Goal: Transaction & Acquisition: Purchase product/service

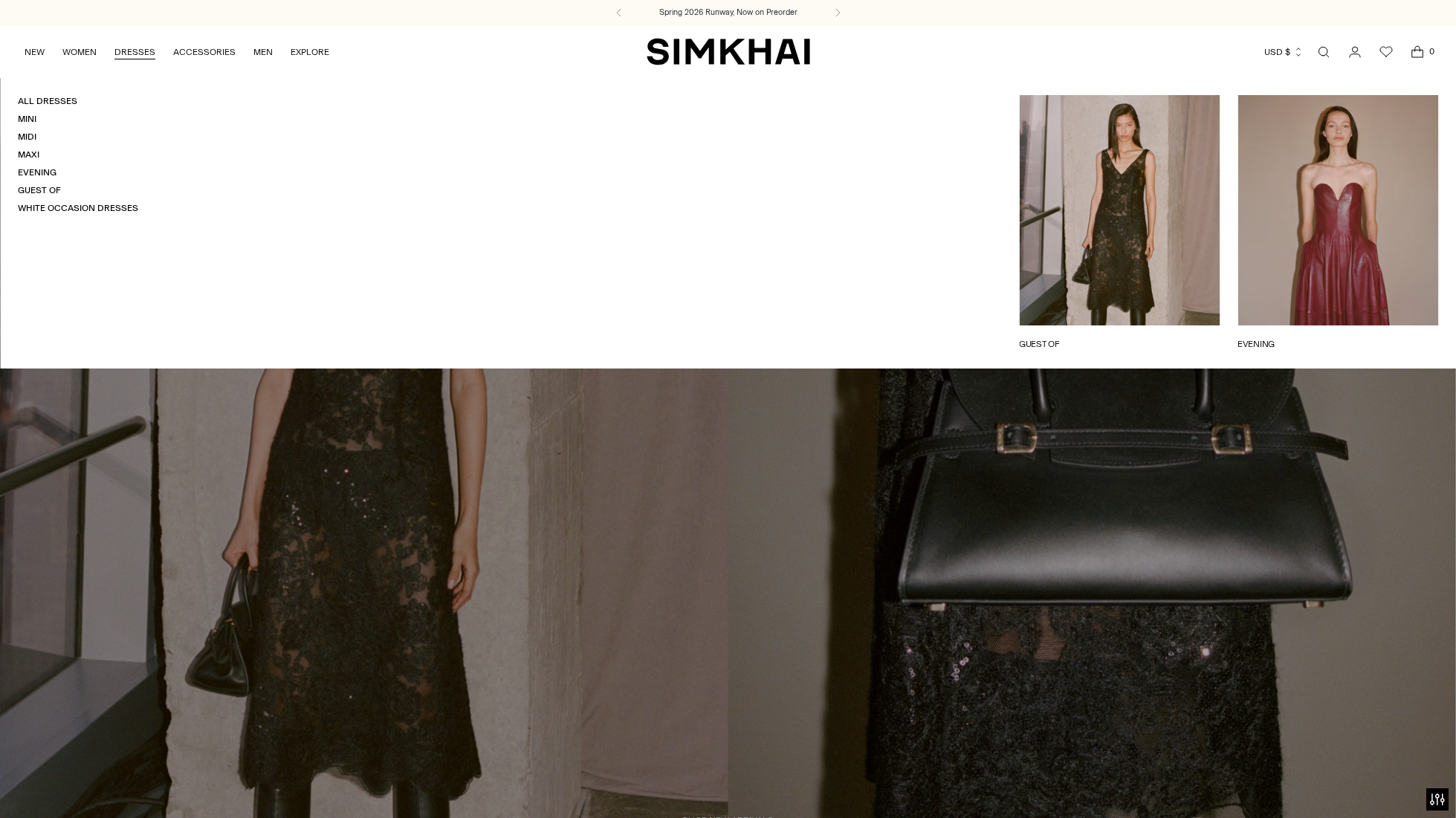
click at [123, 55] on link "DRESSES" at bounding box center [135, 51] width 41 height 32
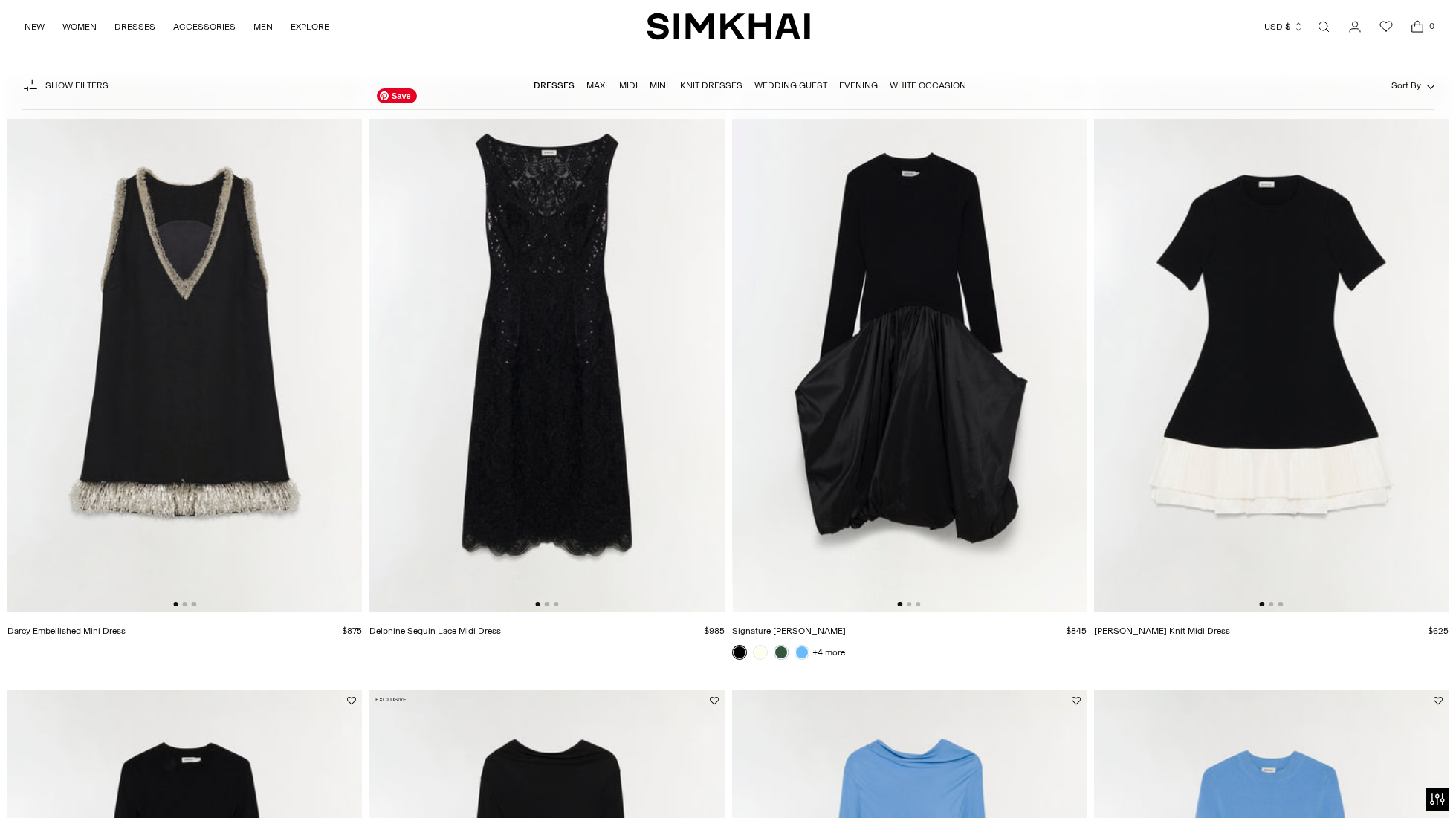
scroll to position [1965, 0]
click at [958, 295] on img at bounding box center [910, 346] width 354 height 533
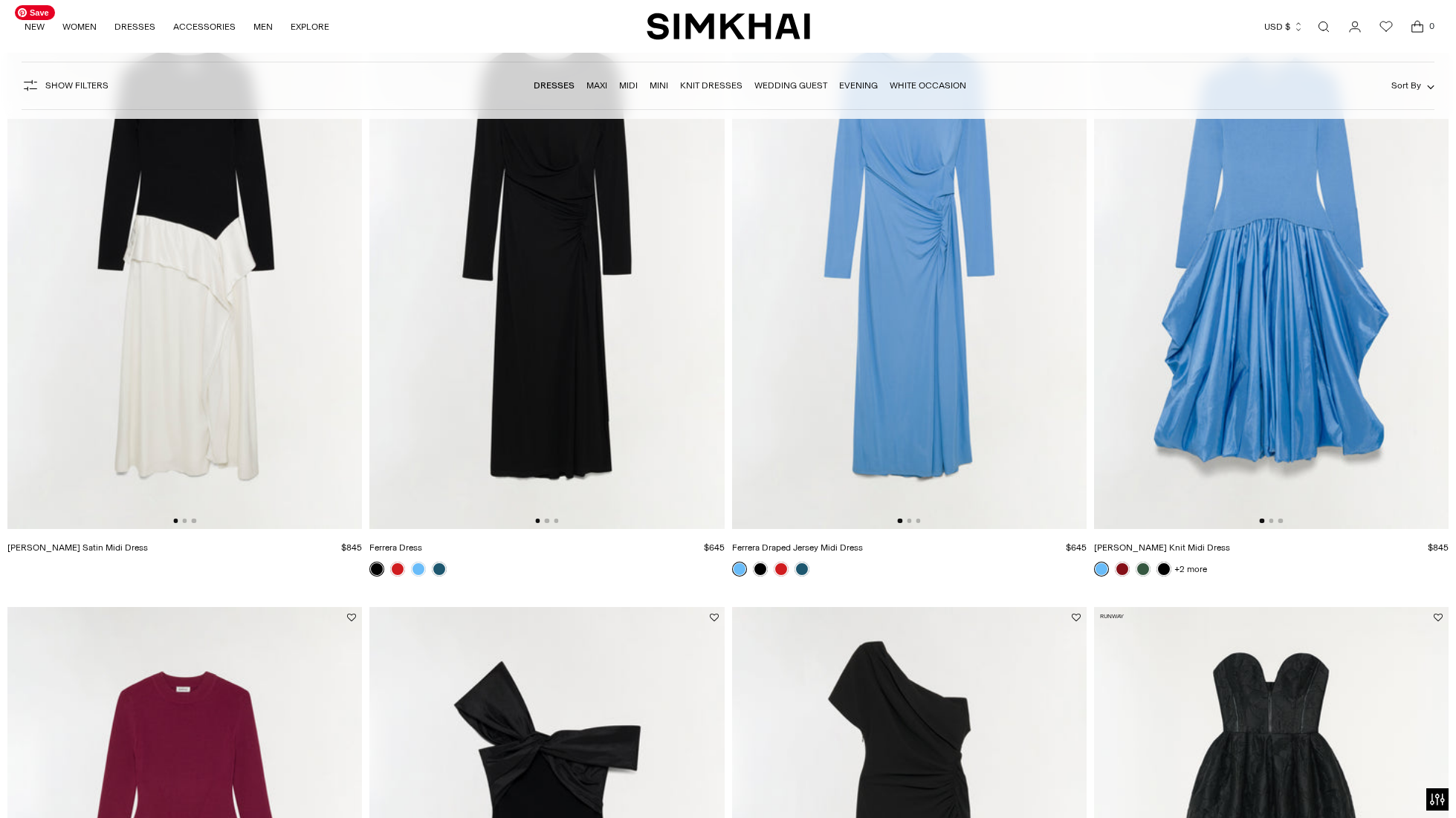
scroll to position [2549, 0]
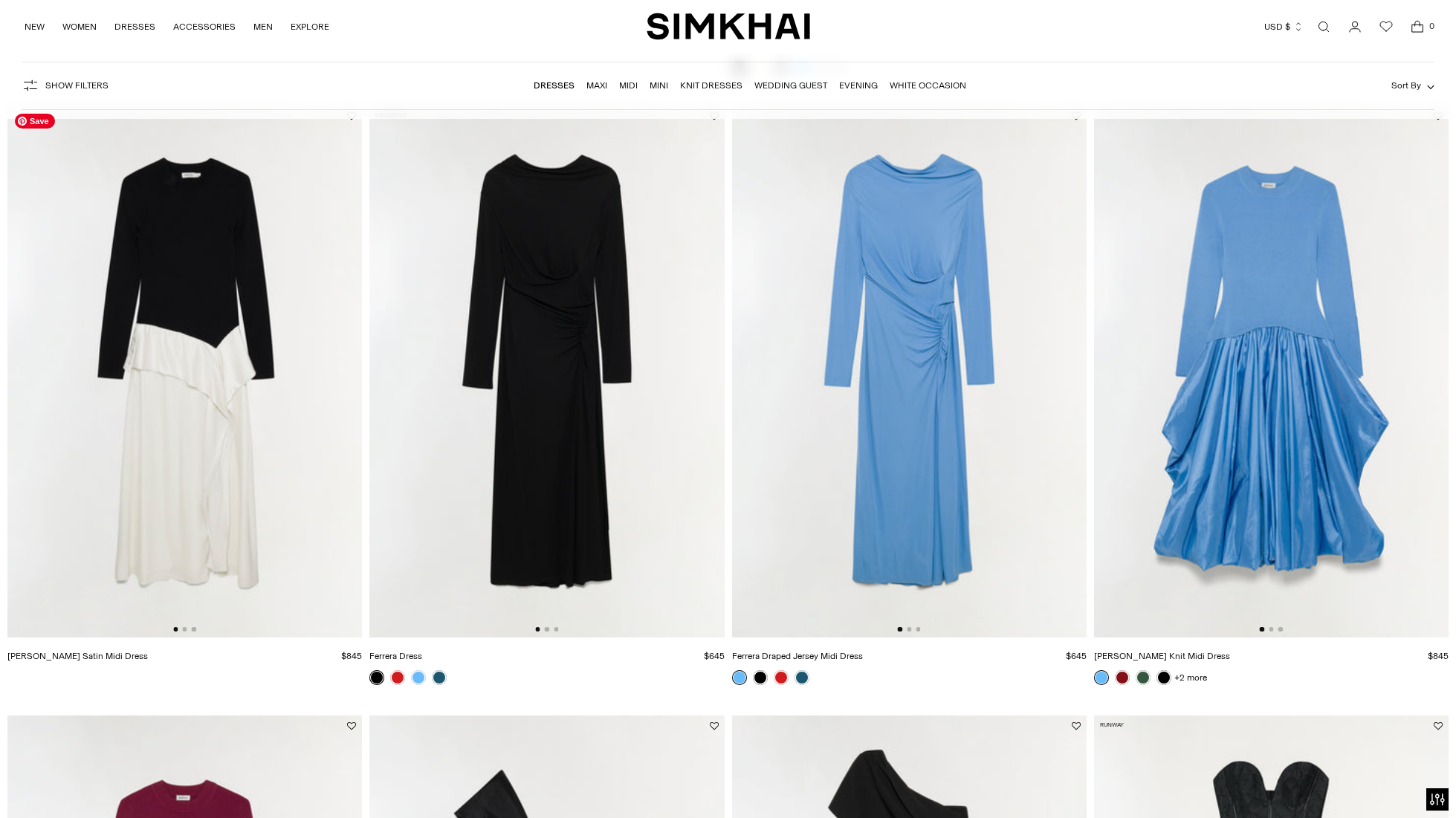
click at [199, 321] on img at bounding box center [185, 371] width 354 height 533
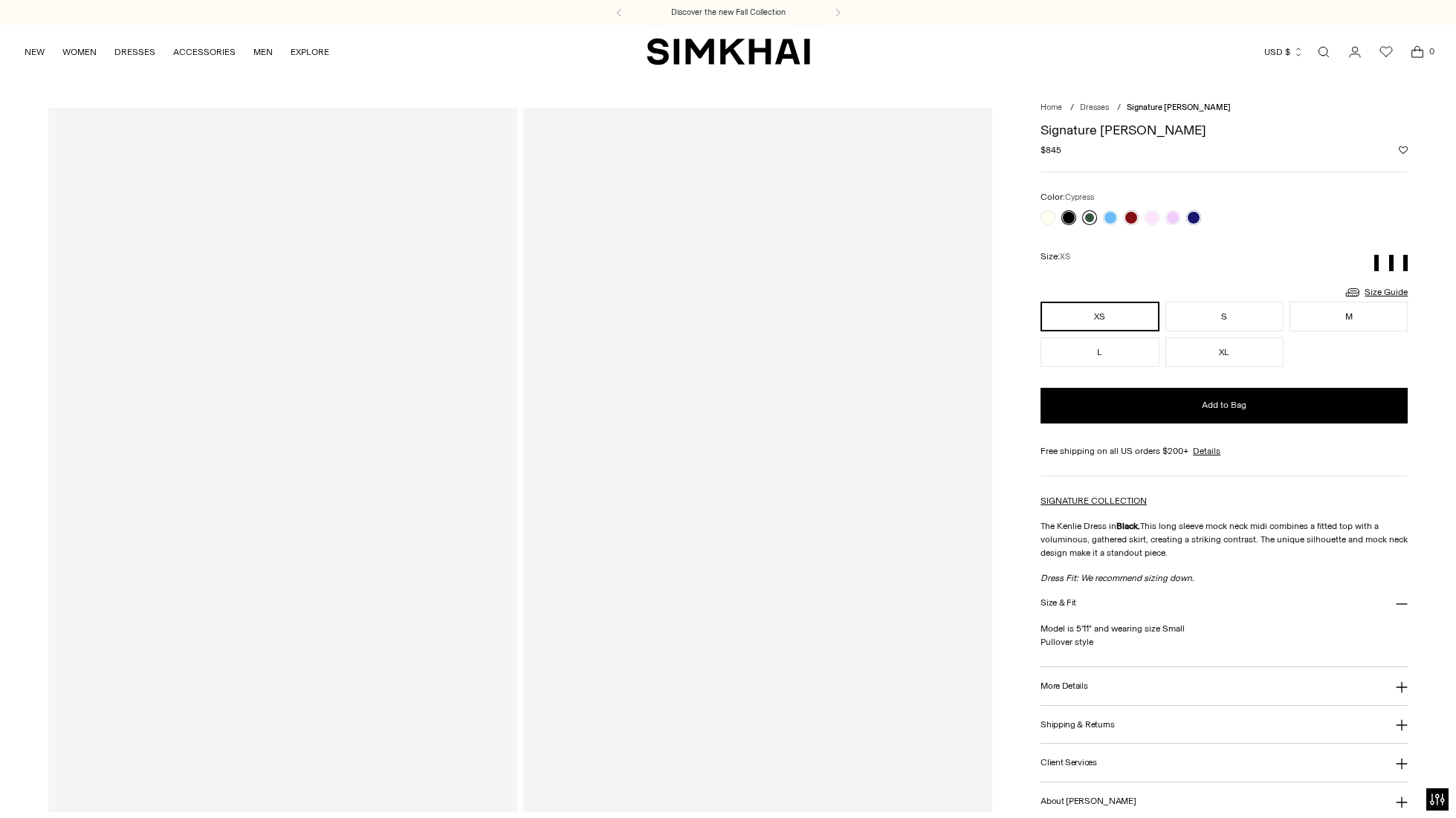
click at [1088, 221] on link at bounding box center [1089, 218] width 15 height 15
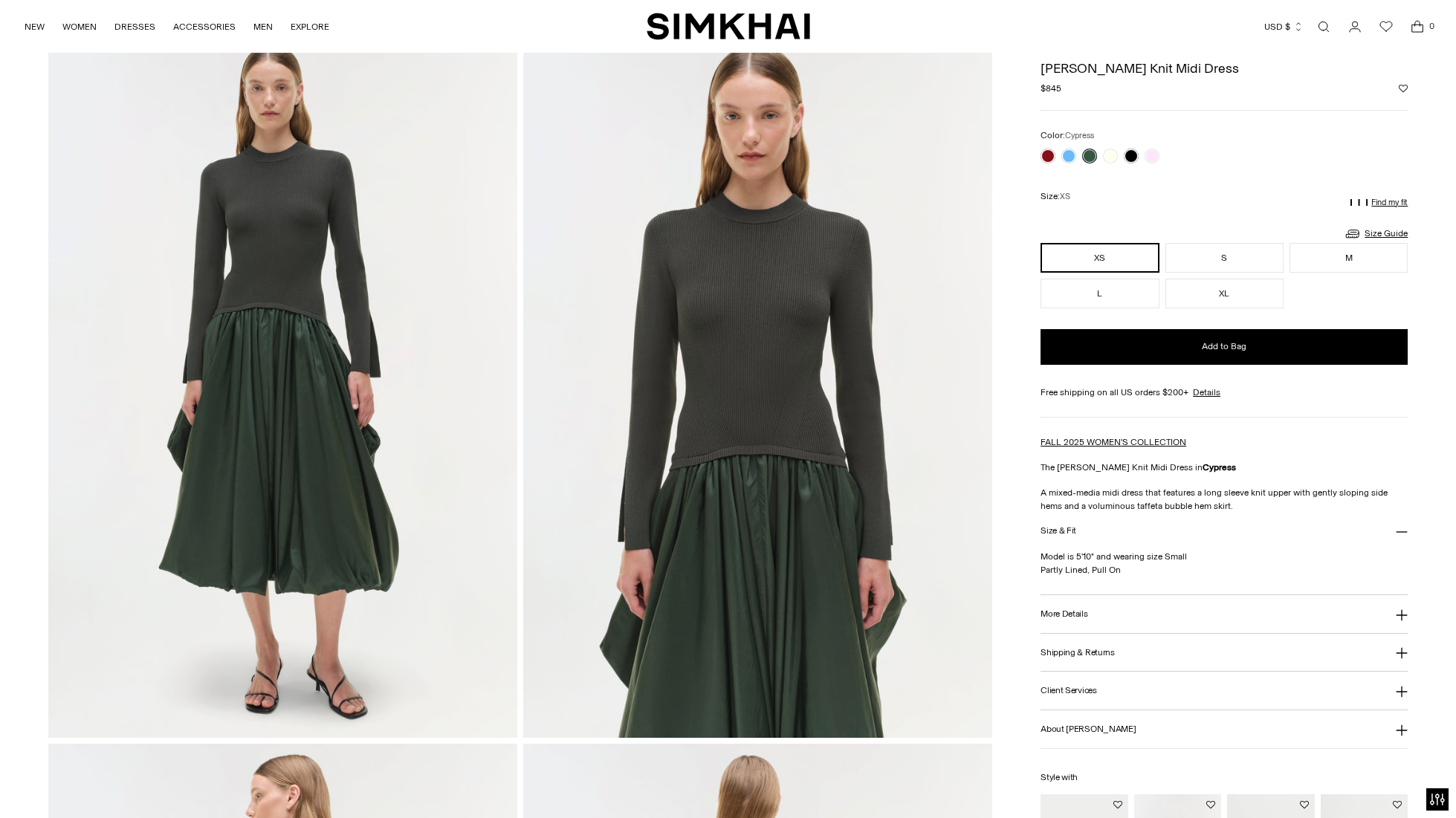
scroll to position [38, 0]
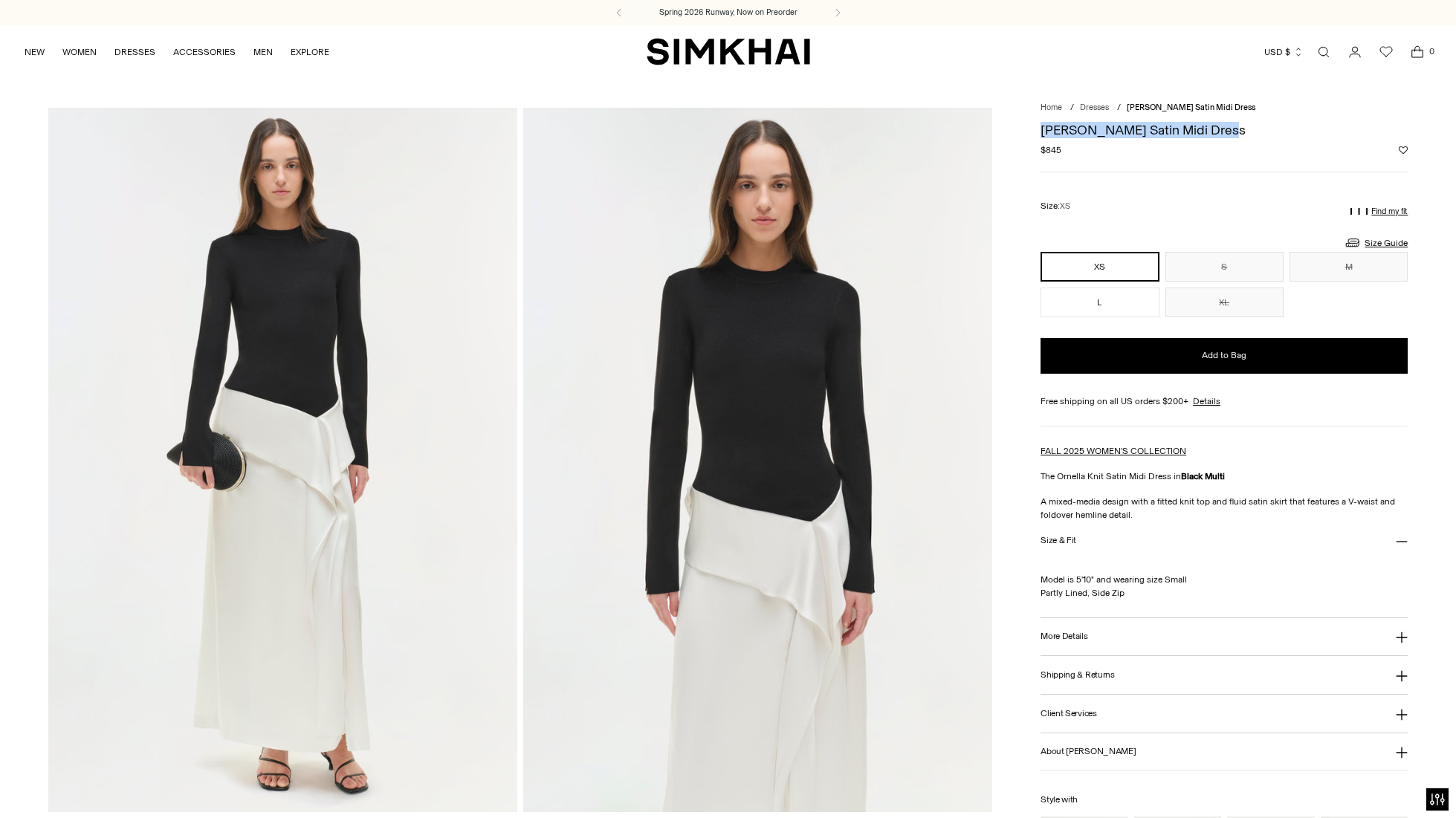
drag, startPoint x: 1227, startPoint y: 132, endPoint x: 1036, endPoint y: 132, distance: 191.0
copy h1 "Ornella Knit Satin Midi Dress"
click at [312, 410] on img at bounding box center [283, 459] width 469 height 704
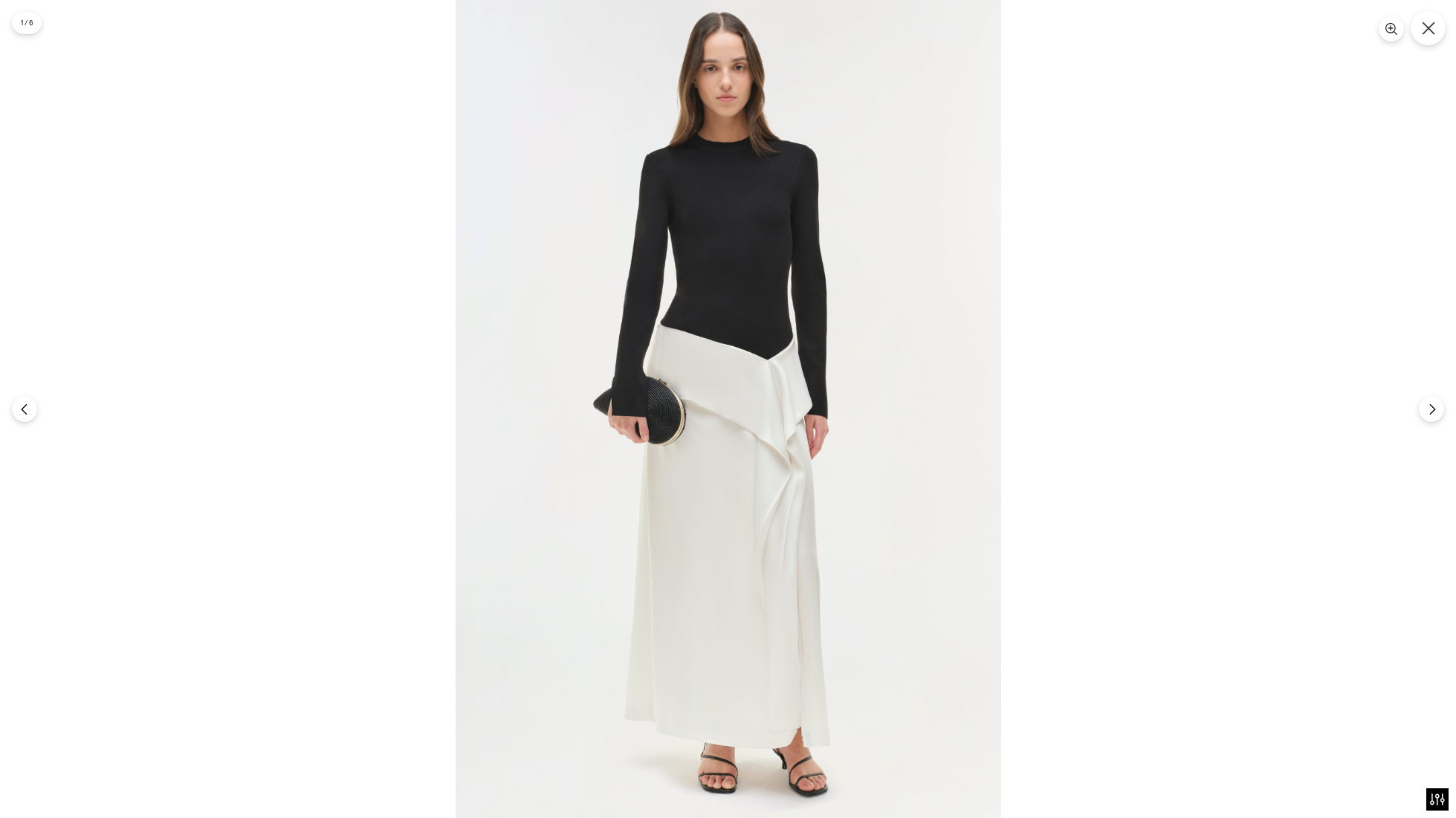
click at [1420, 34] on button "Close" at bounding box center [1427, 28] width 34 height 34
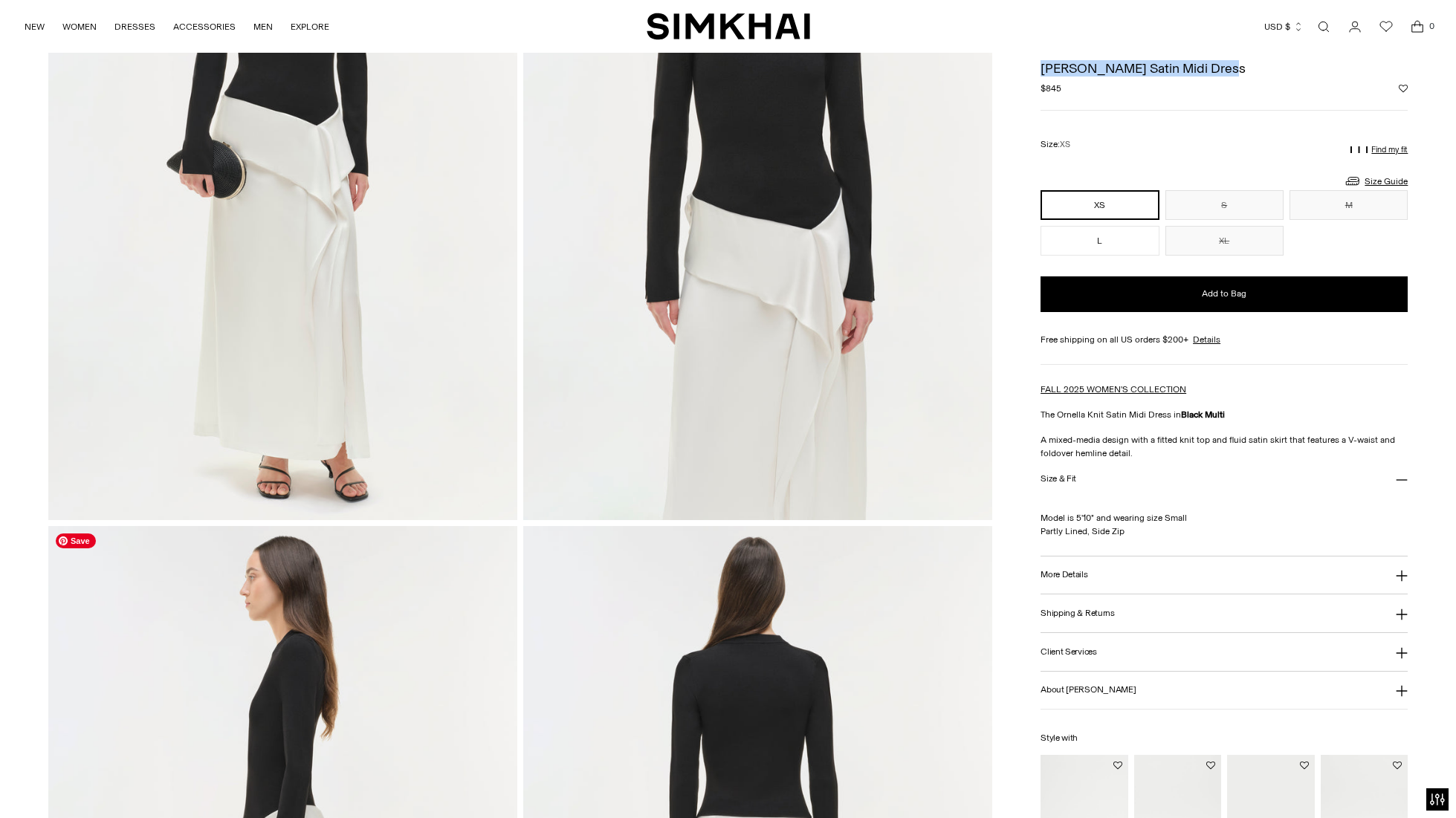
scroll to position [49, 0]
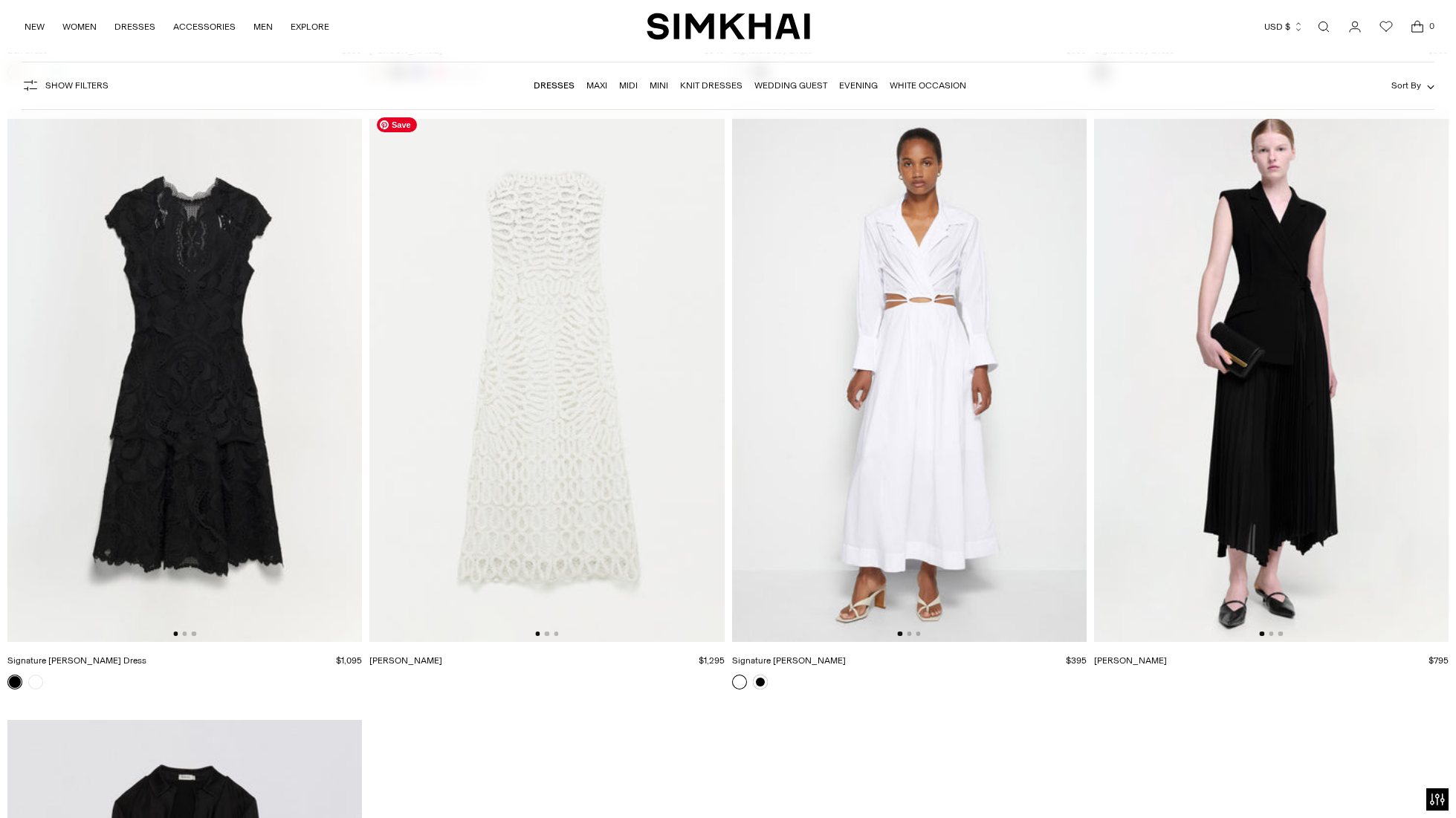
scroll to position [26213, 0]
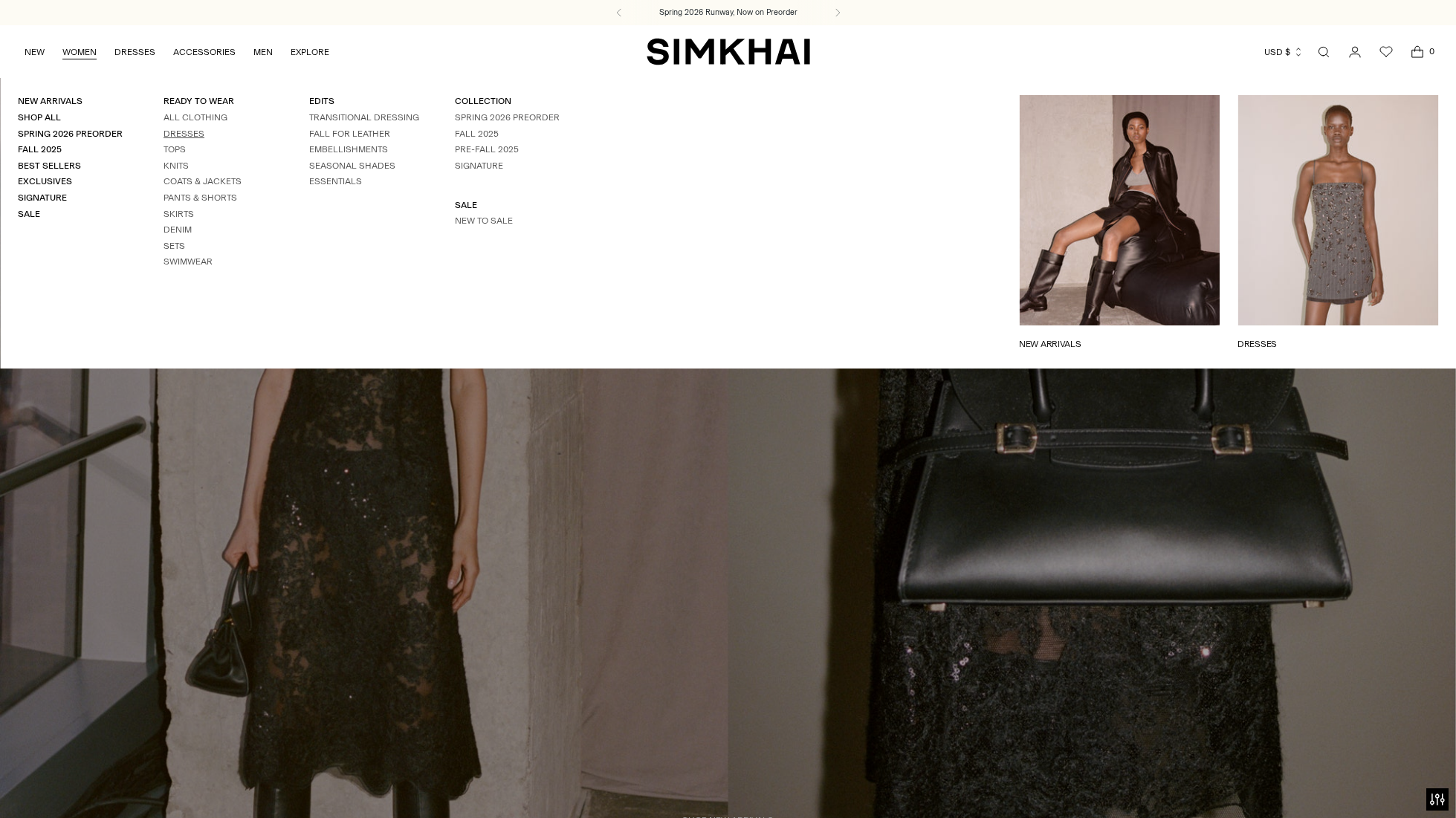
click at [187, 135] on link "Dresses" at bounding box center [184, 134] width 41 height 11
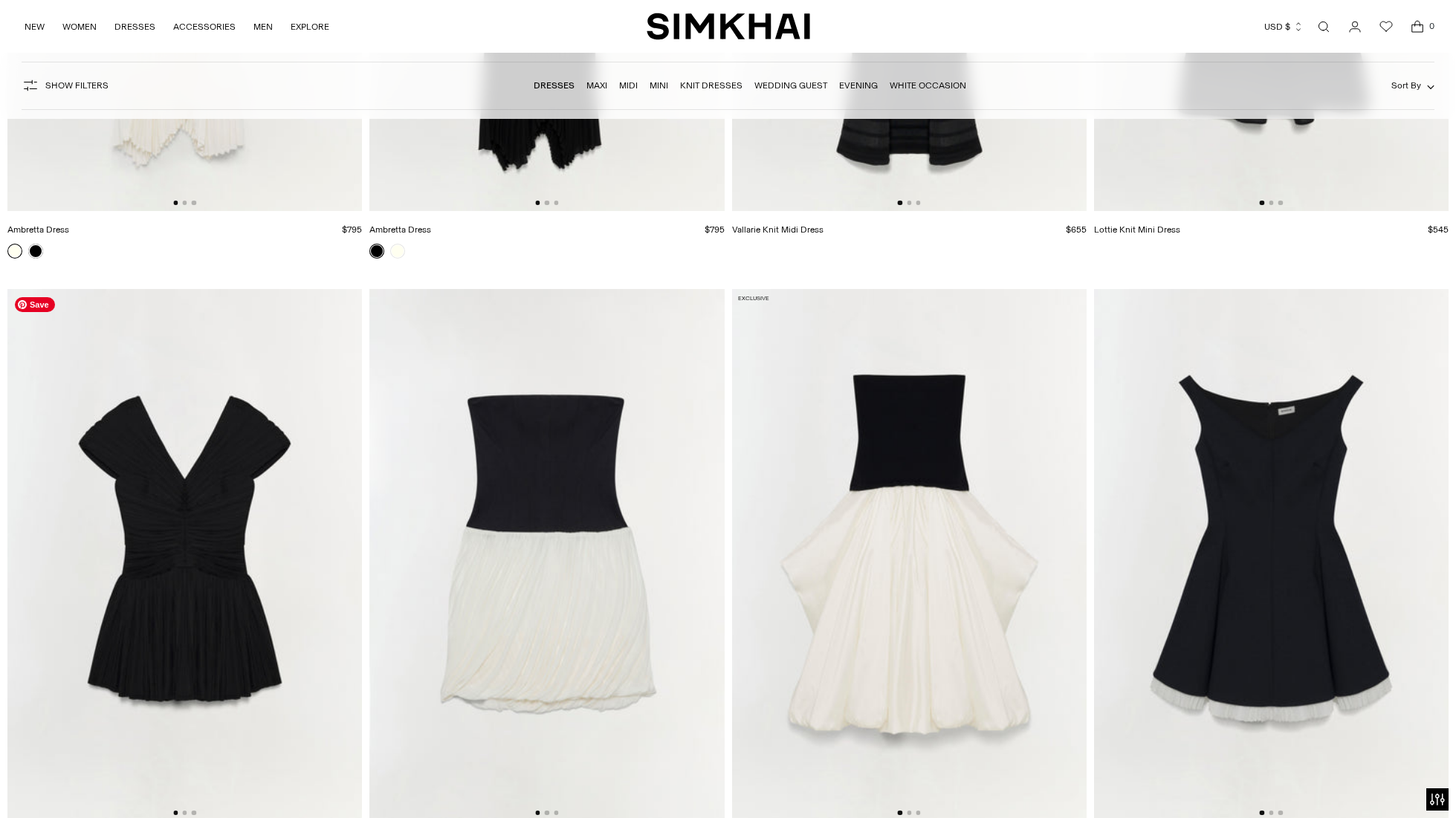
scroll to position [7846, 0]
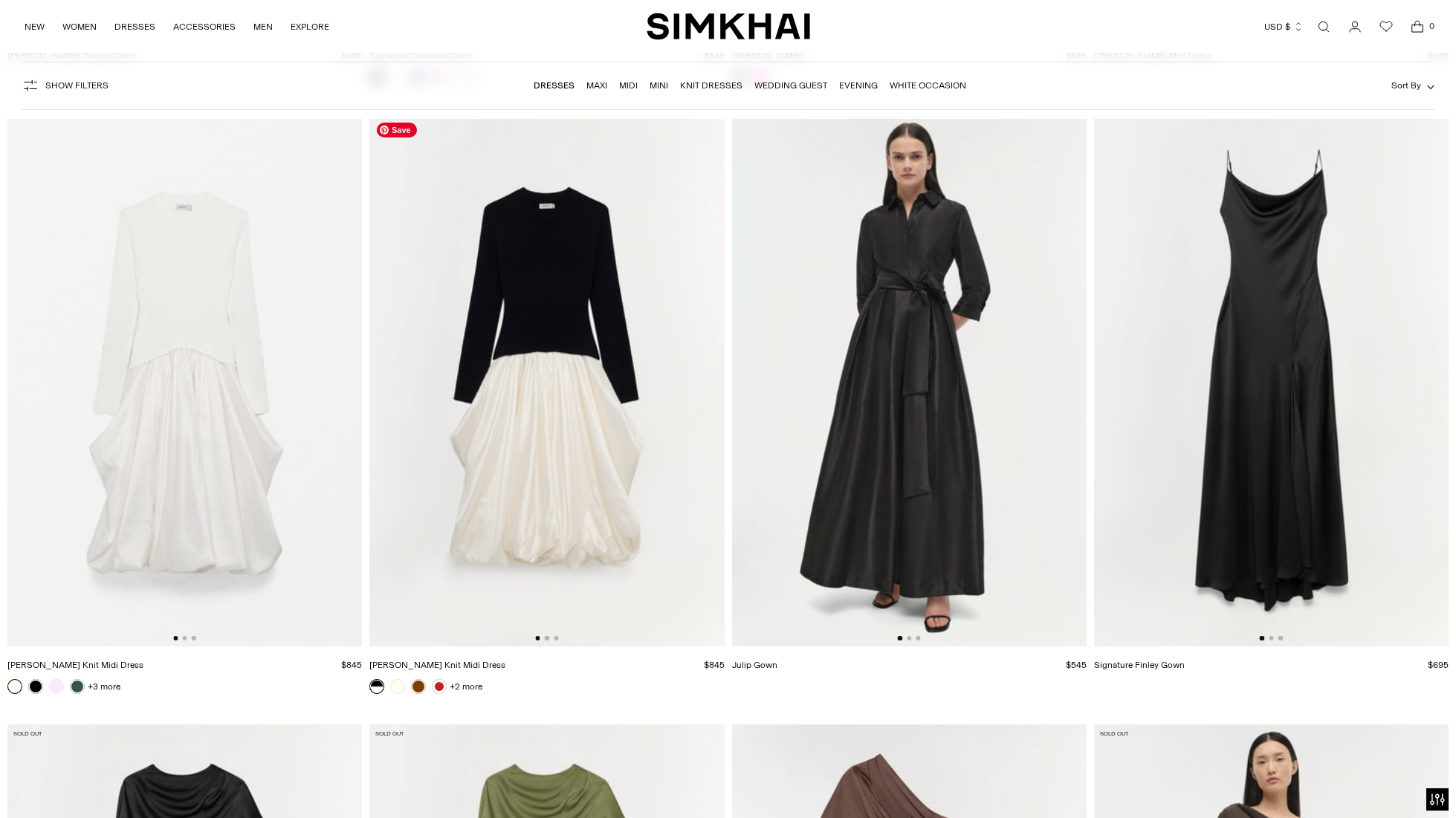
scroll to position [20908, 0]
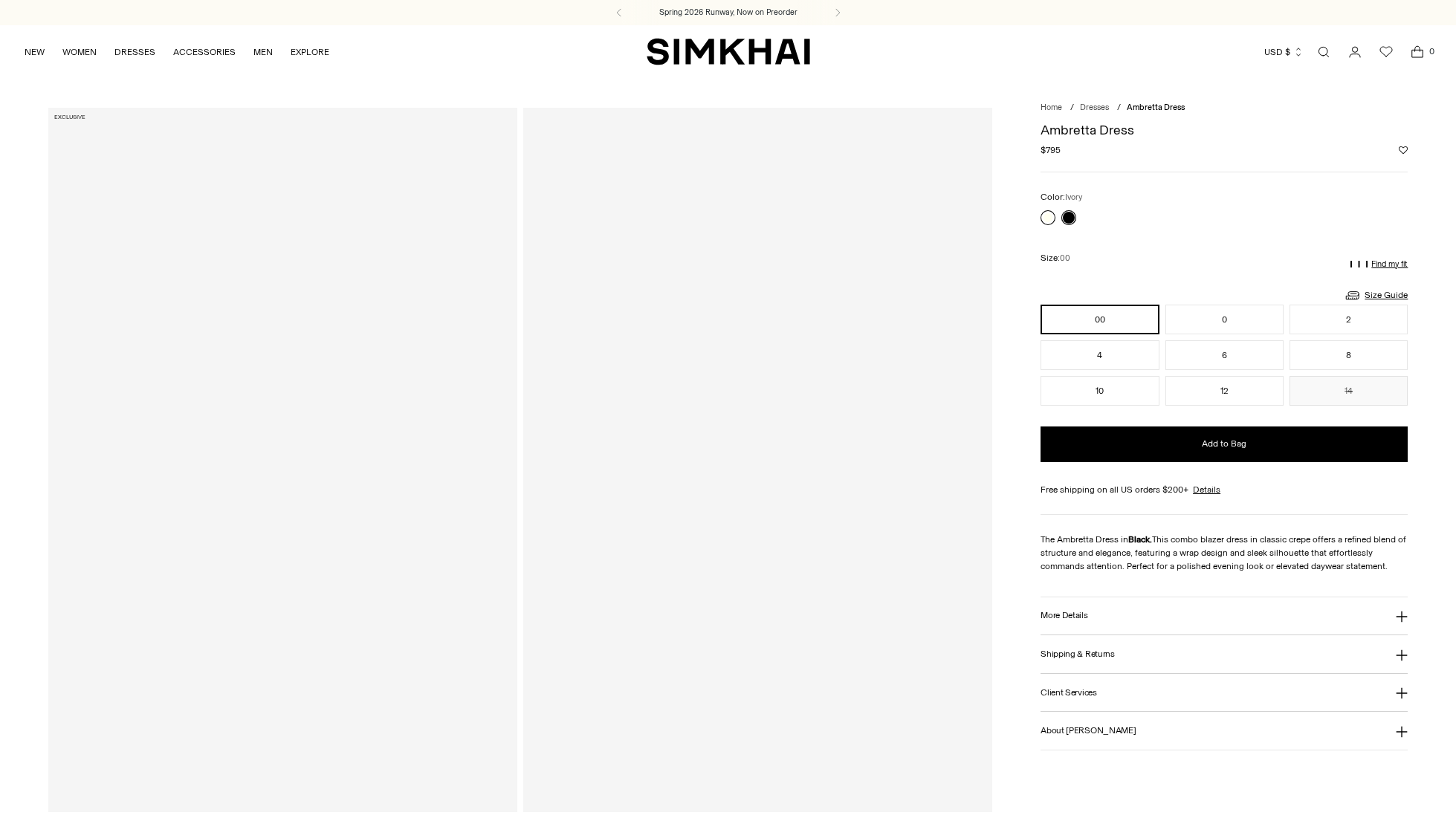
click at [1048, 216] on link at bounding box center [1047, 218] width 15 height 15
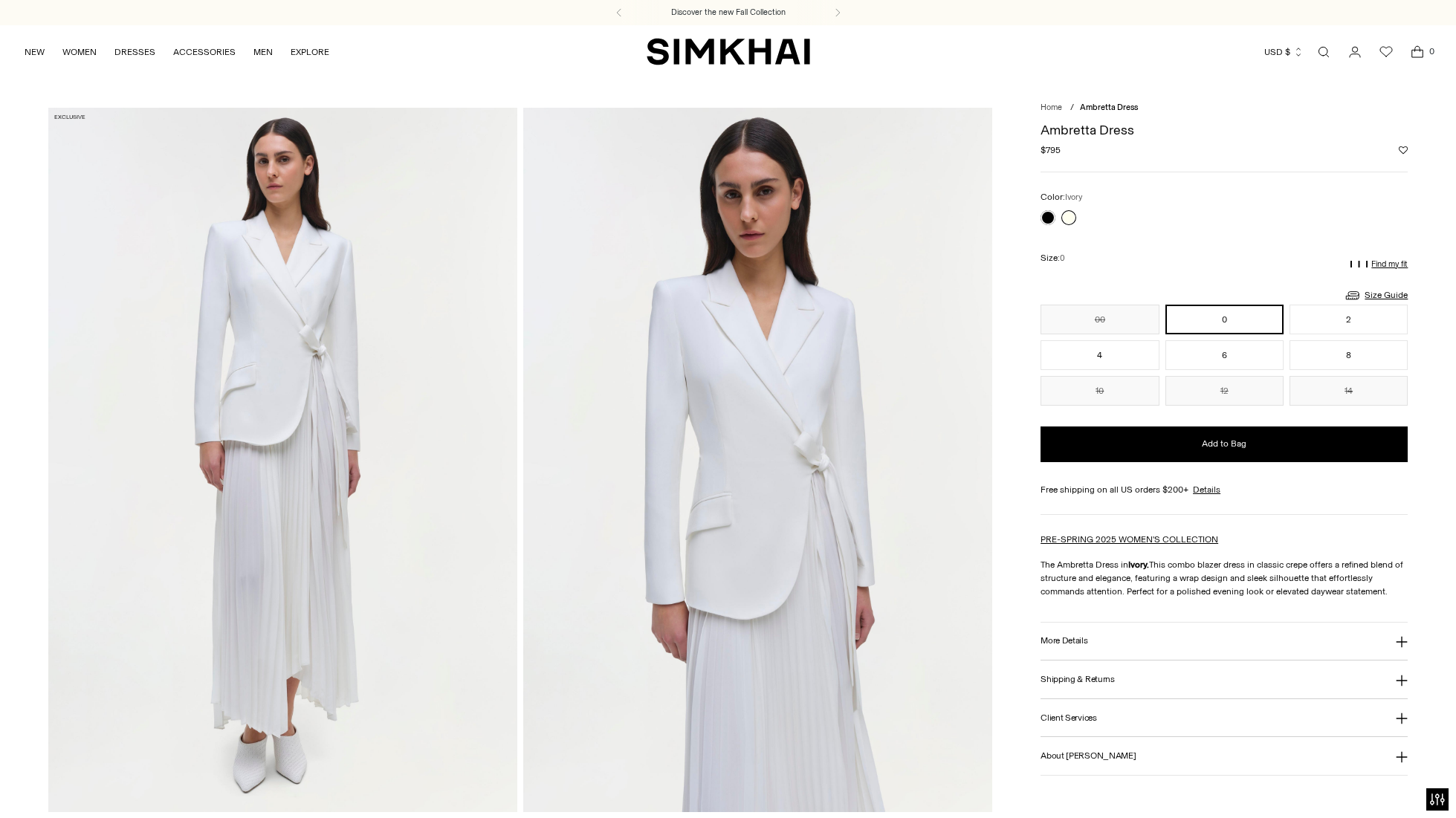
click at [1075, 220] on link at bounding box center [1068, 218] width 15 height 15
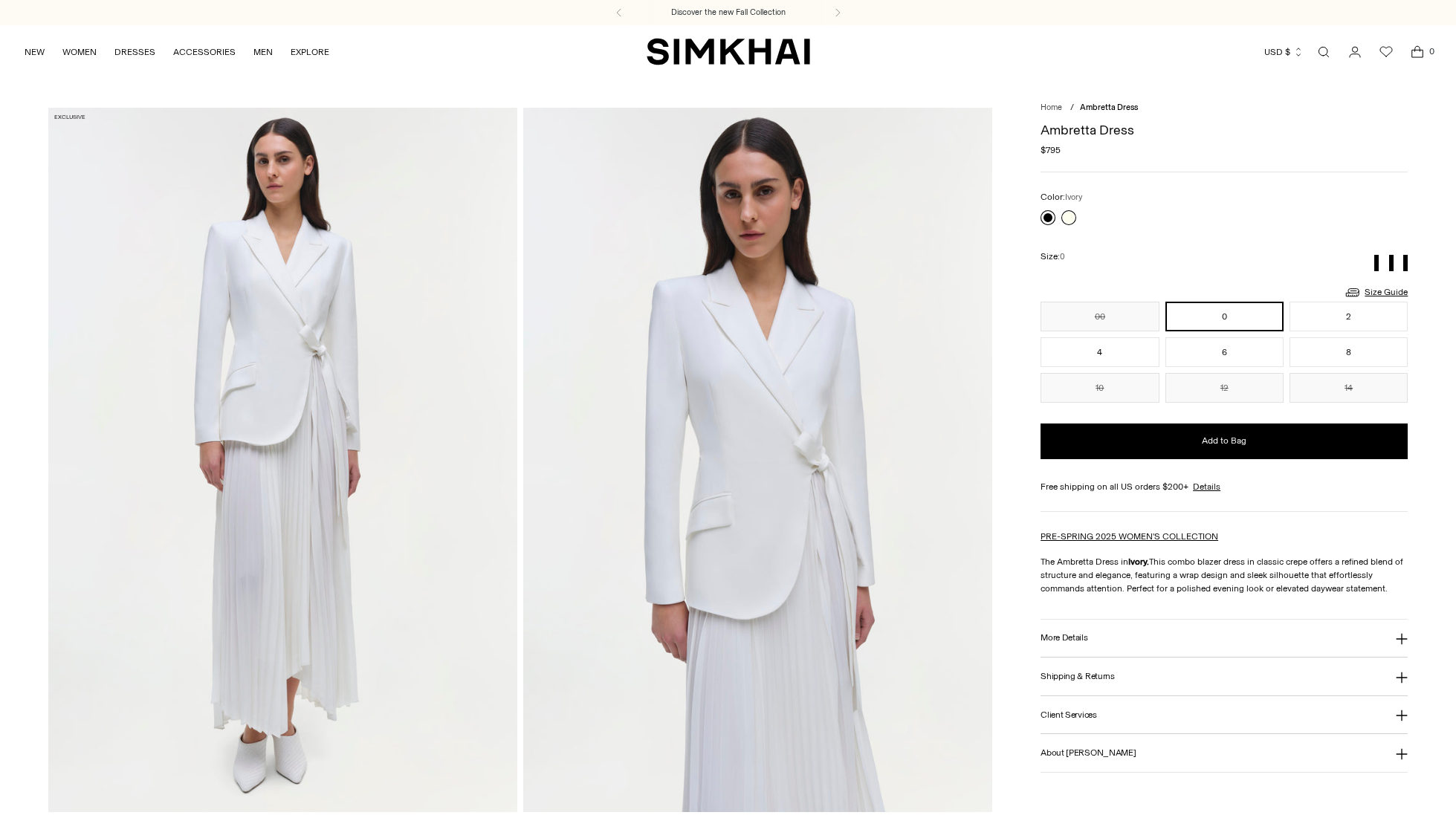
click at [1051, 220] on link at bounding box center [1047, 218] width 15 height 15
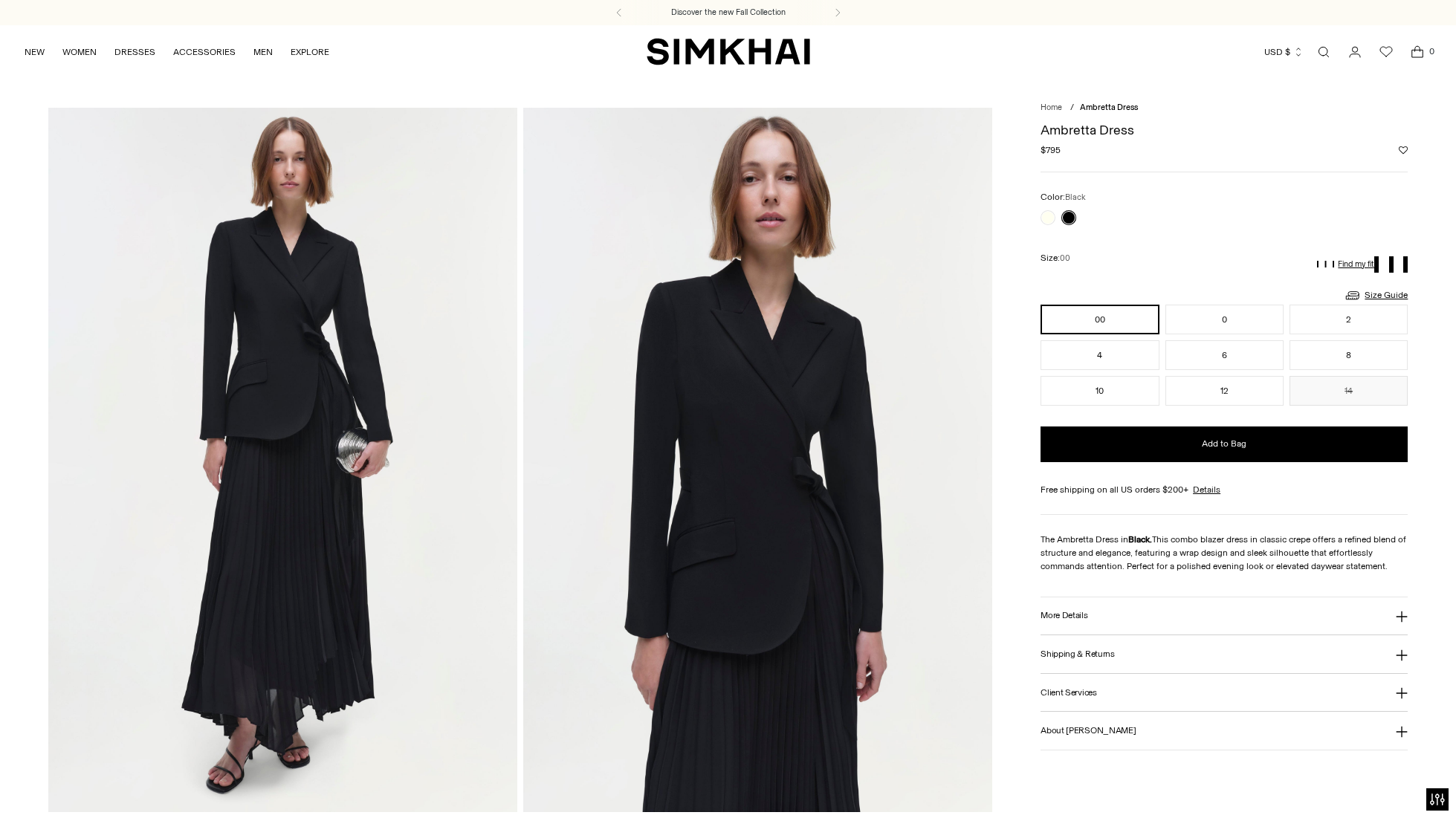
scroll to position [58, 0]
